Goal: Use online tool/utility: Utilize a website feature to perform a specific function

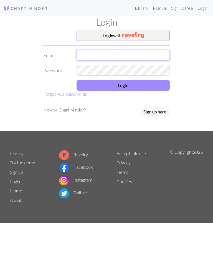
type input "[EMAIL_ADDRESS][DOMAIN_NAME]"
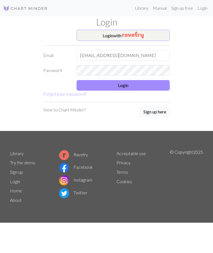
click at [132, 86] on button "Login" at bounding box center [123, 85] width 93 height 11
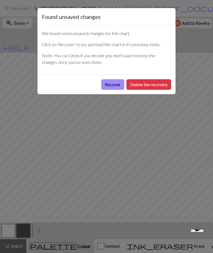
click at [144, 84] on button "Delete the recovery" at bounding box center [149, 84] width 45 height 11
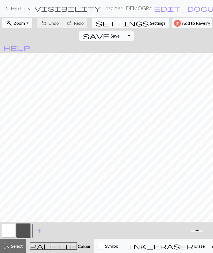
click at [17, 24] on span "Zoom" at bounding box center [19, 22] width 11 height 5
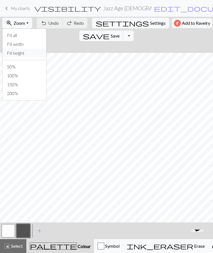
click at [27, 57] on button "Fit height" at bounding box center [24, 53] width 44 height 9
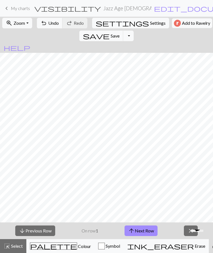
click at [151, 234] on button "arrow_upward Next Row" at bounding box center [141, 230] width 33 height 11
click at [152, 234] on button "arrow_upward Next Row" at bounding box center [141, 230] width 33 height 11
click at [151, 233] on button "arrow_upward Next Row" at bounding box center [141, 230] width 33 height 11
click at [150, 229] on button "arrow_upward Next Row" at bounding box center [141, 230] width 33 height 11
click at [138, 235] on button "arrow_upward Next Row" at bounding box center [141, 230] width 33 height 11
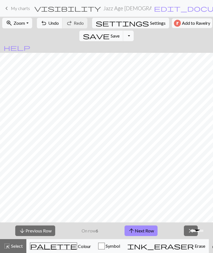
click at [142, 230] on button "arrow_upward Next Row" at bounding box center [141, 230] width 33 height 11
click at [146, 231] on button "arrow_upward Next Row" at bounding box center [141, 230] width 33 height 11
click at [146, 230] on button "arrow_upward Next Row" at bounding box center [141, 230] width 33 height 11
click at [149, 227] on button "arrow_upward Next Row" at bounding box center [141, 230] width 33 height 11
click at [146, 231] on button "arrow_upward Next Row" at bounding box center [142, 230] width 33 height 11
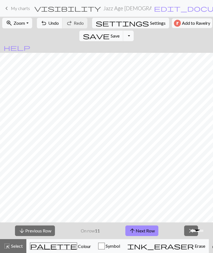
click at [47, 230] on button "arrow_downward Previous Row" at bounding box center [35, 230] width 40 height 11
click at [51, 230] on button "arrow_downward Previous Row" at bounding box center [35, 230] width 40 height 11
click at [48, 233] on button "arrow_downward Previous Row" at bounding box center [35, 230] width 40 height 11
